Goal: Task Accomplishment & Management: Manage account settings

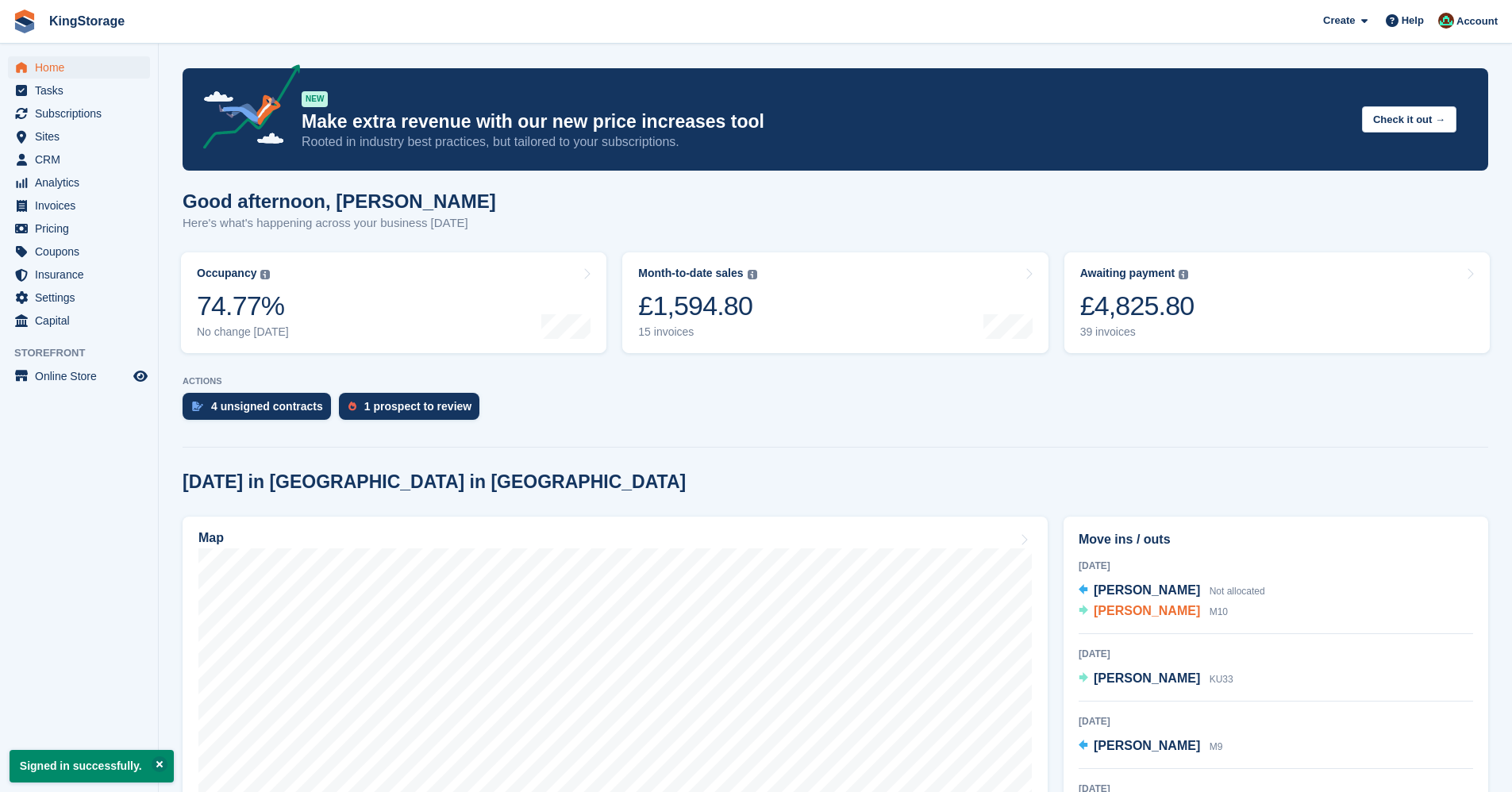
click at [1115, 608] on span "[PERSON_NAME]" at bounding box center [1146, 611] width 106 height 14
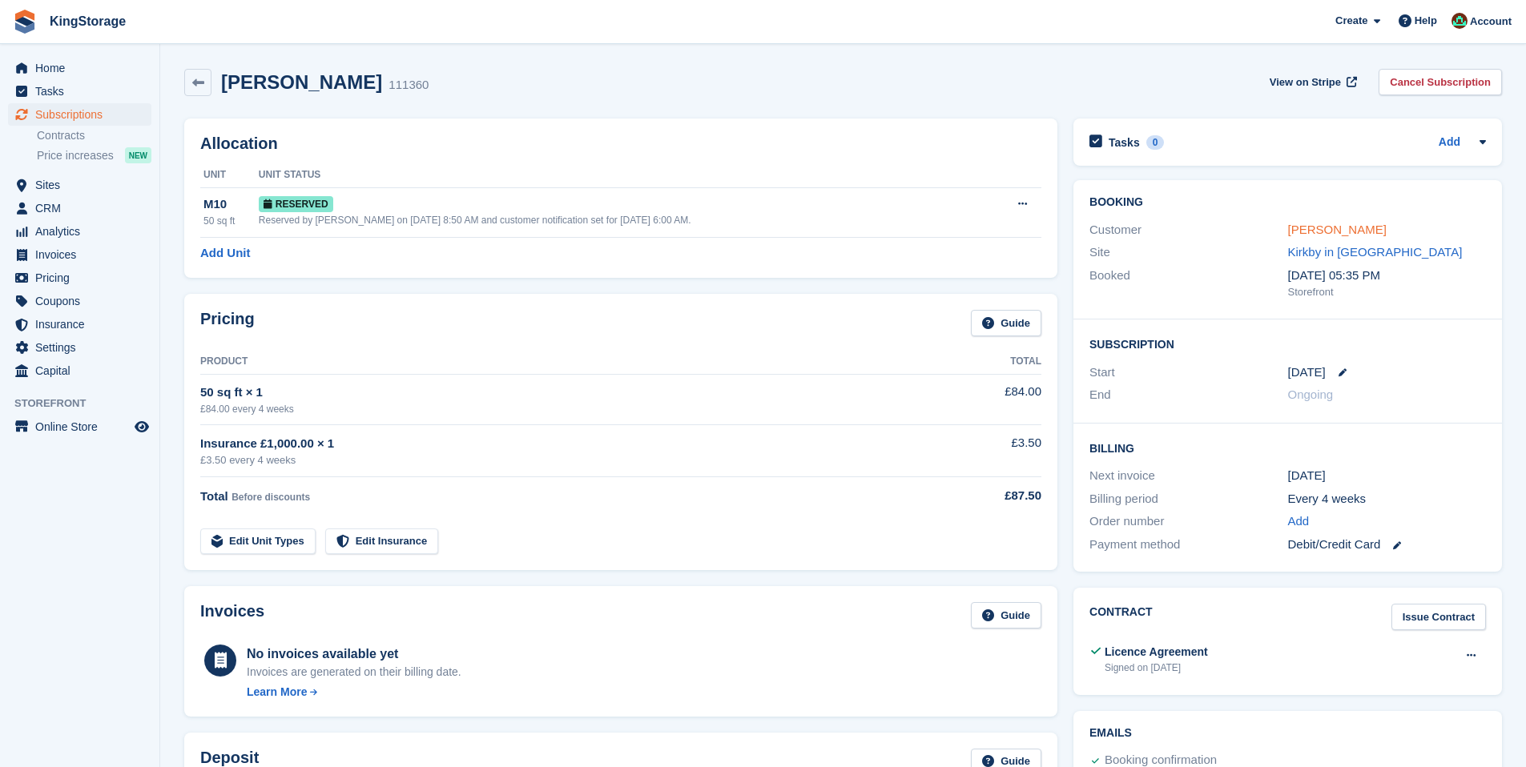
click at [1355, 226] on link "[PERSON_NAME]" at bounding box center [1337, 230] width 99 height 14
